Goal: Information Seeking & Learning: Learn about a topic

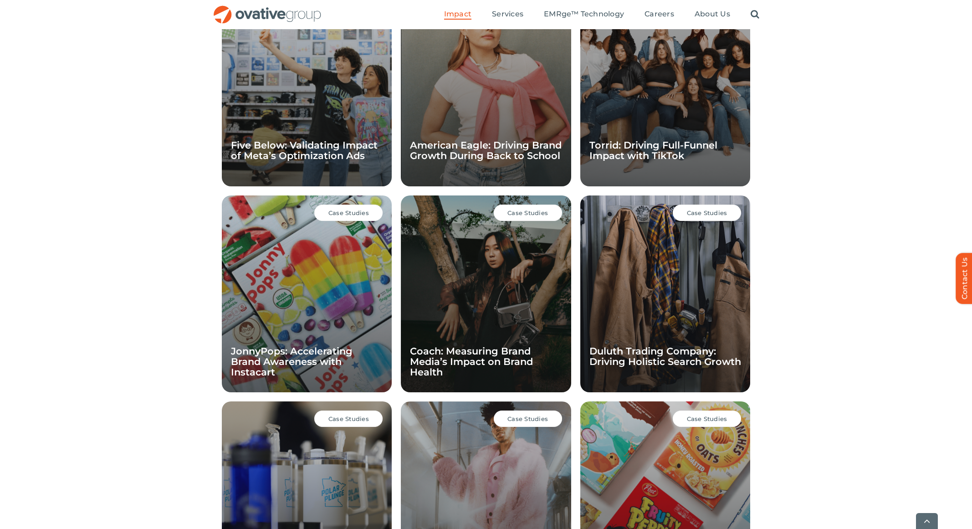
scroll to position [692, 0]
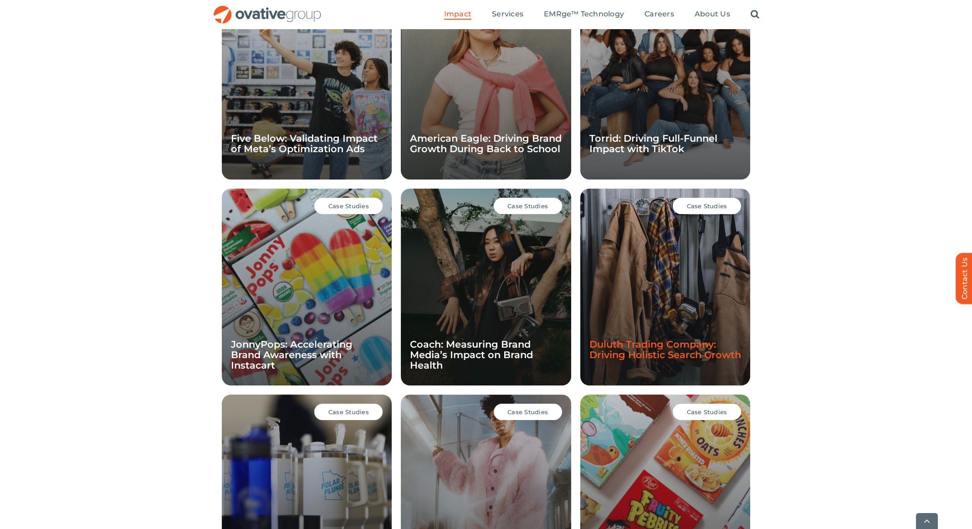
click at [702, 351] on link "Duluth Trading Company: Driving Holistic Search Growth" at bounding box center [665, 349] width 152 height 22
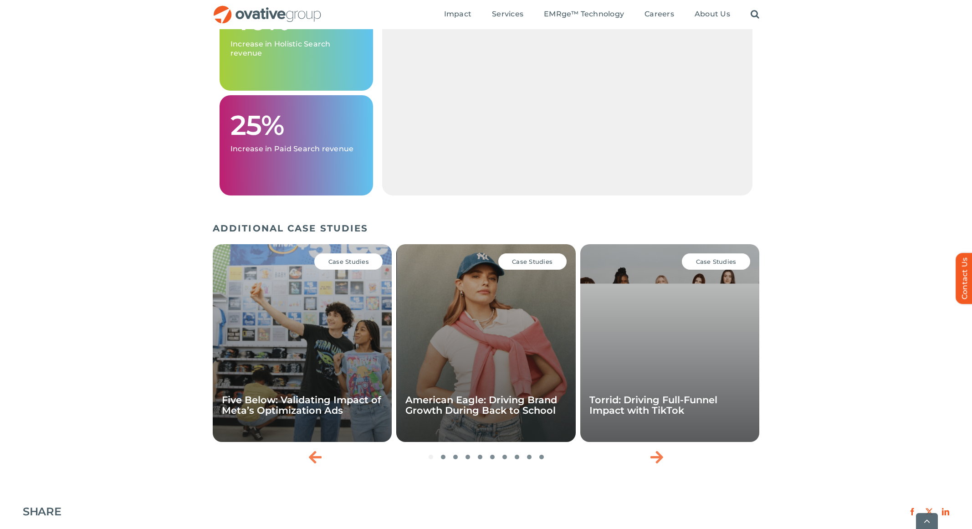
scroll to position [983, 0]
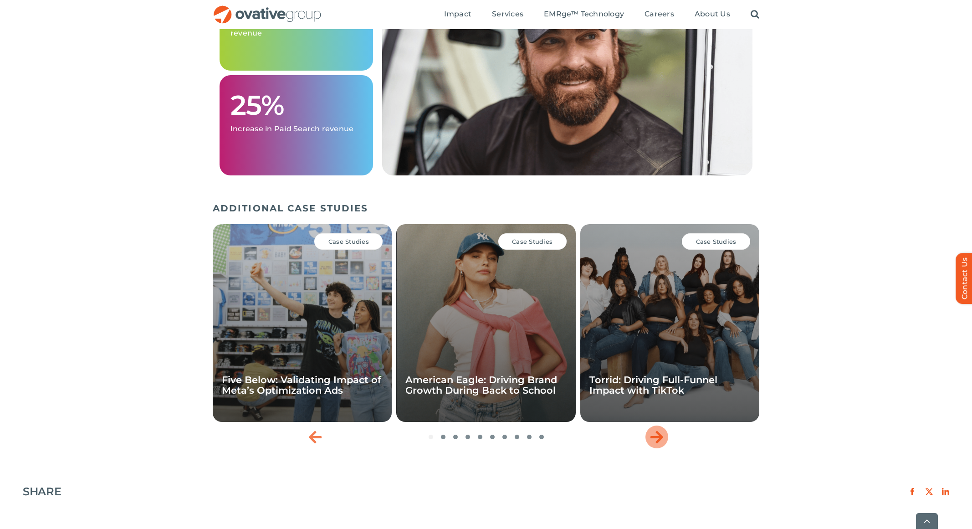
click at [660, 438] on icon "Next slide" at bounding box center [656, 436] width 13 height 15
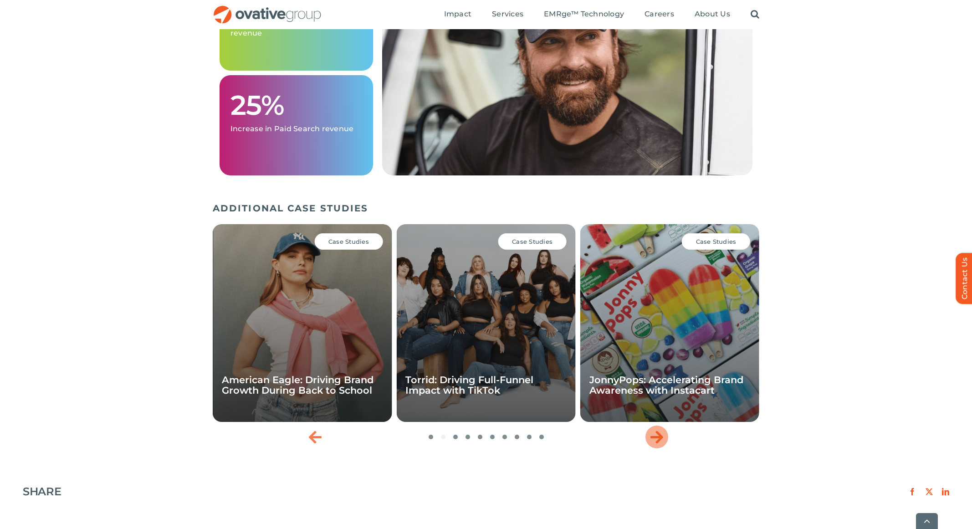
click at [660, 438] on icon "Next slide" at bounding box center [656, 436] width 13 height 15
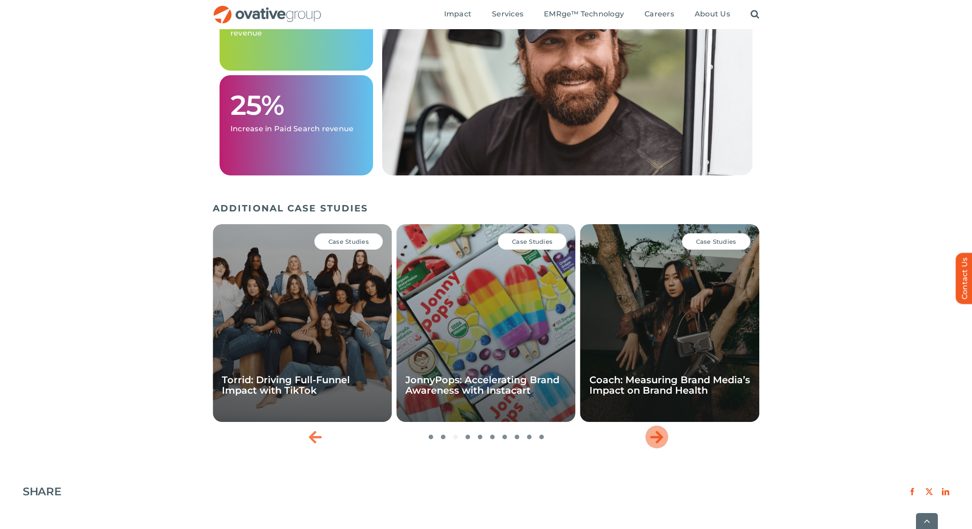
click at [660, 438] on icon "Next slide" at bounding box center [656, 436] width 13 height 15
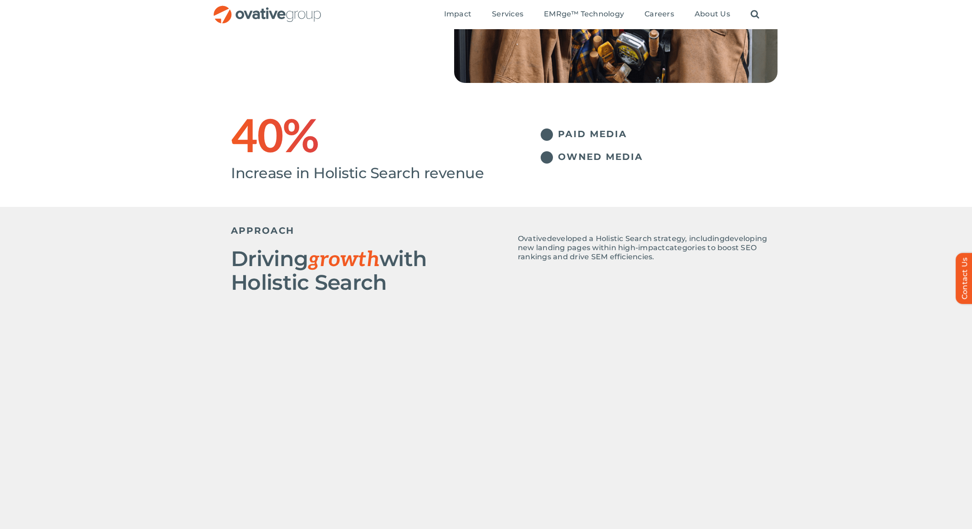
scroll to position [0, 0]
